Goal: Task Accomplishment & Management: Manage account settings

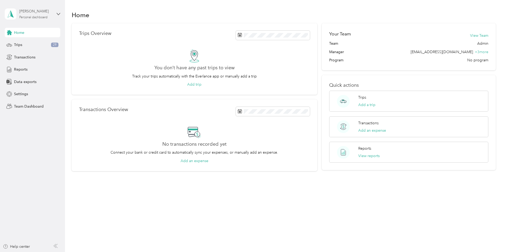
click at [21, 17] on div "Personal dashboard" at bounding box center [33, 17] width 28 height 3
click at [23, 44] on div "Team dashboard" at bounding box center [24, 44] width 28 height 6
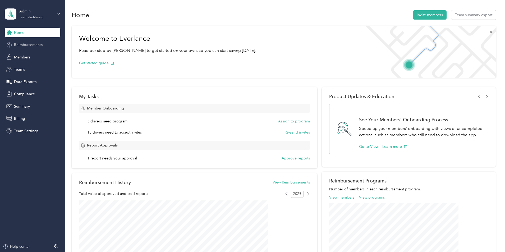
click at [23, 44] on span "Reimbursements" at bounding box center [28, 45] width 29 height 6
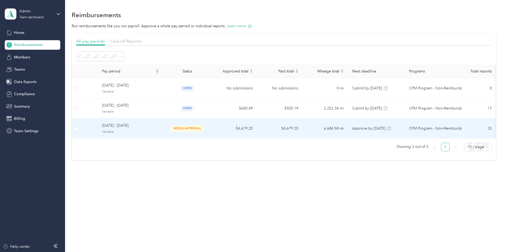
click at [154, 125] on span "[DATE] - [DATE]" at bounding box center [130, 126] width 57 height 6
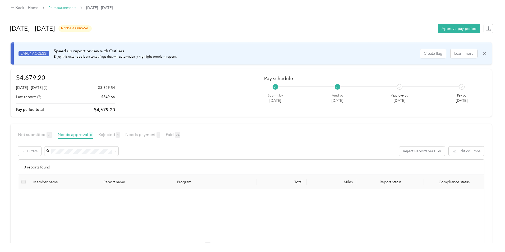
click at [76, 9] on link "Reimbursements" at bounding box center [62, 8] width 28 height 4
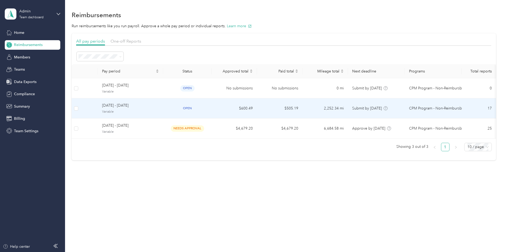
click at [143, 106] on span "[DATE] - [DATE]" at bounding box center [130, 106] width 57 height 6
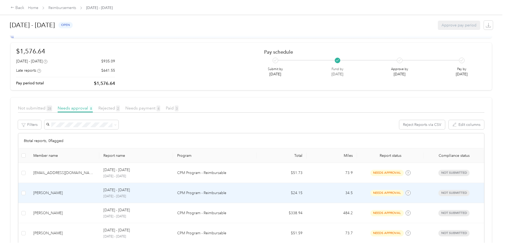
scroll to position [53, 0]
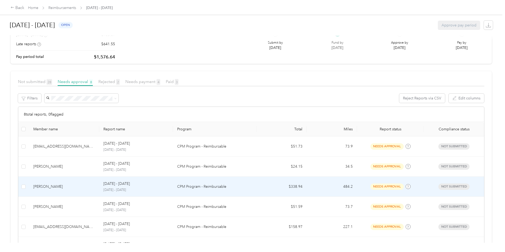
click at [87, 188] on div "[PERSON_NAME]" at bounding box center [64, 187] width 62 height 6
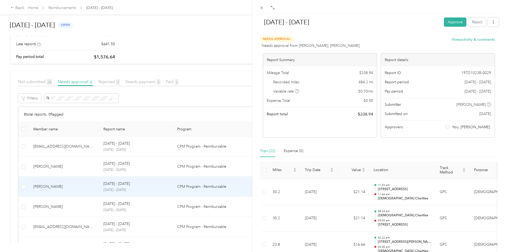
click at [18, 166] on div "[DATE] - [DATE] Approve Reject Needs Approval Needs approval from [PERSON_NAME]…" at bounding box center [252, 126] width 505 height 252
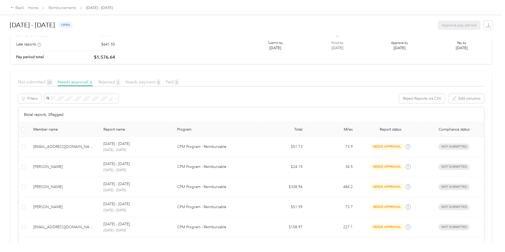
scroll to position [30, 0]
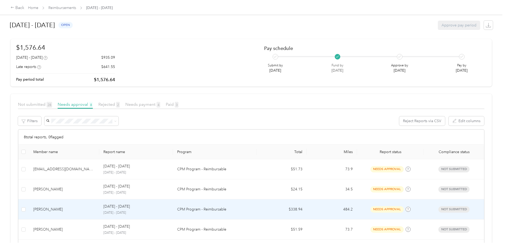
click at [92, 211] on div "[PERSON_NAME]" at bounding box center [64, 210] width 62 height 6
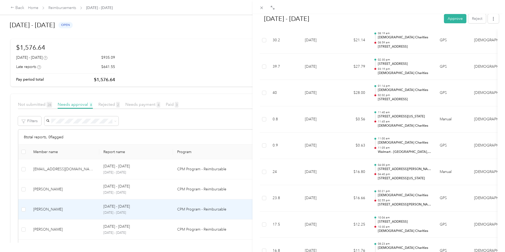
scroll to position [441, 0]
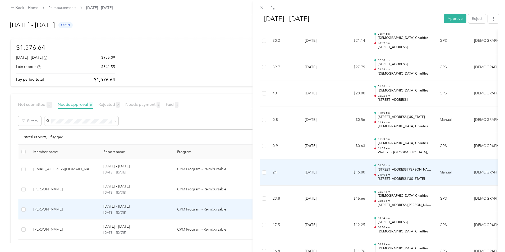
click at [343, 175] on td "$16.80" at bounding box center [354, 173] width 32 height 26
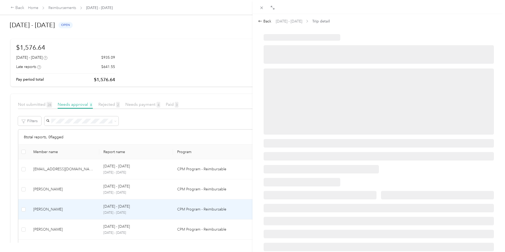
scroll to position [0, 0]
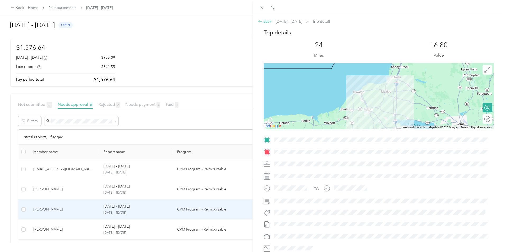
click at [267, 22] on div "Back" at bounding box center [264, 22] width 13 height 6
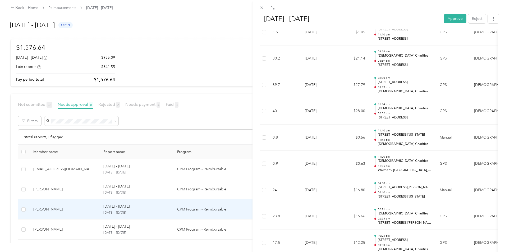
scroll to position [423, 0]
